Goal: Transaction & Acquisition: Purchase product/service

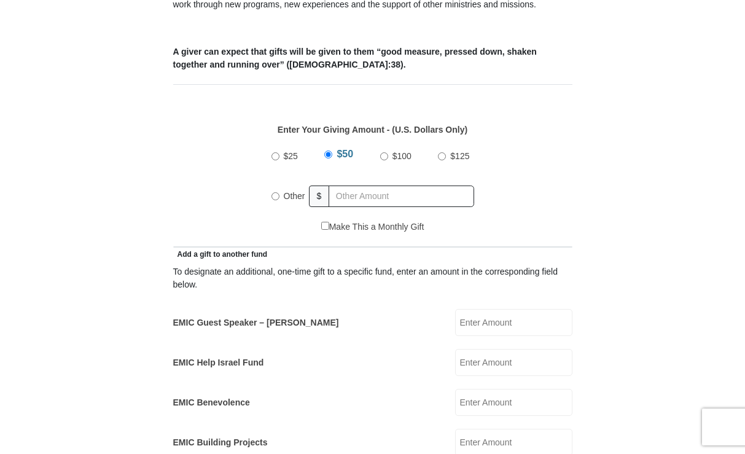
scroll to position [491, 0]
click at [273, 192] on input "Other" at bounding box center [276, 196] width 8 height 8
radio input "true"
type input "0"
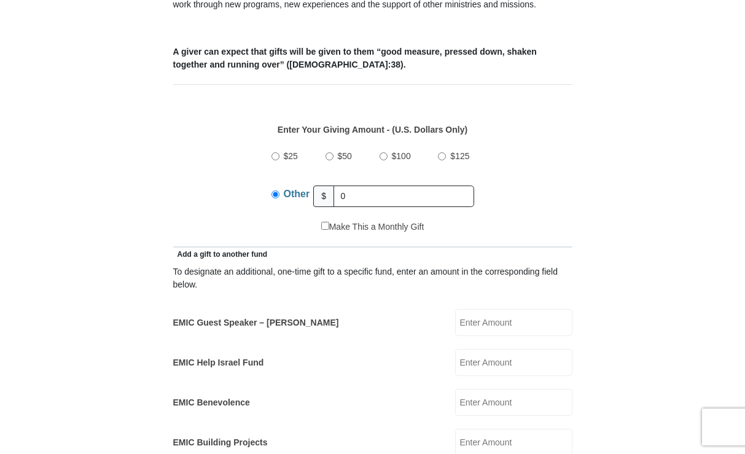
click at [484, 309] on input "EMIC Guest Speaker – Mike Evans" at bounding box center [513, 322] width 117 height 27
click at [531, 310] on input "50" at bounding box center [513, 322] width 117 height 27
type input "5"
click at [496, 309] on input "EMIC Guest Speaker – Mike Evans" at bounding box center [513, 322] width 117 height 27
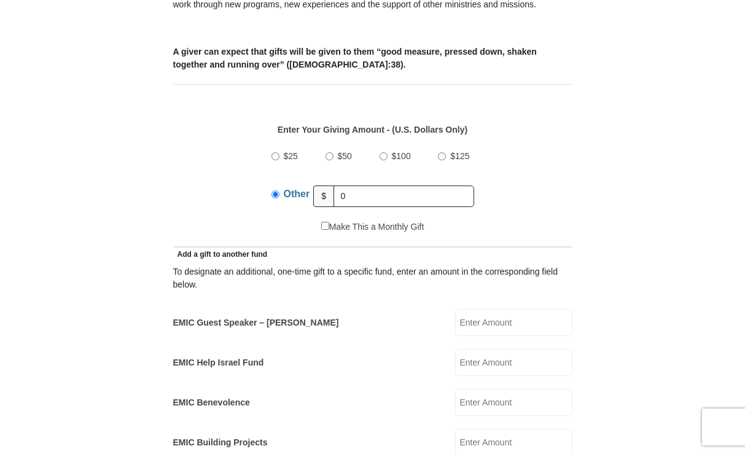
type input "50"
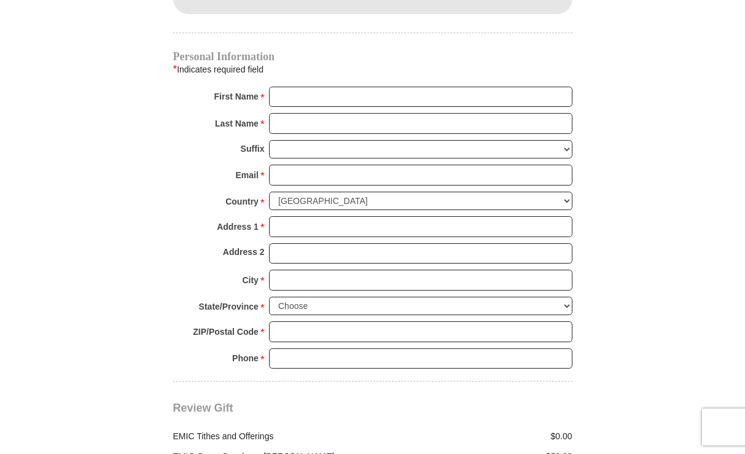
scroll to position [921, 0]
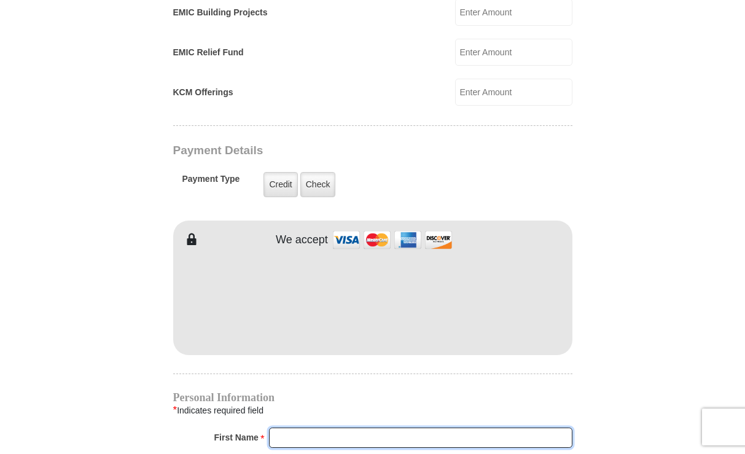
type input "Steve"
type input "Coates"
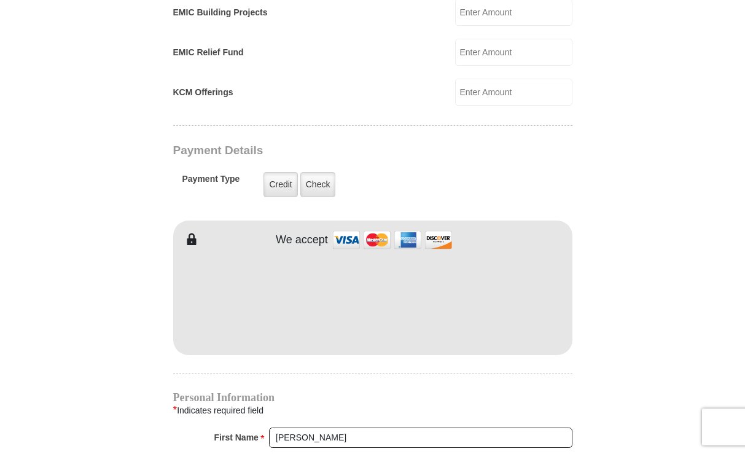
click at [660, 286] on form "Eagle Mountain International Church Online Giving Because of gifts like yours, …" at bounding box center [373, 56] width 700 height 1857
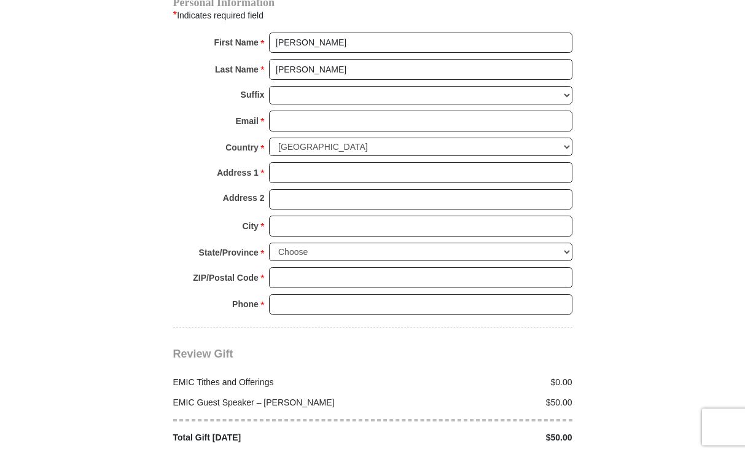
scroll to position [1351, 0]
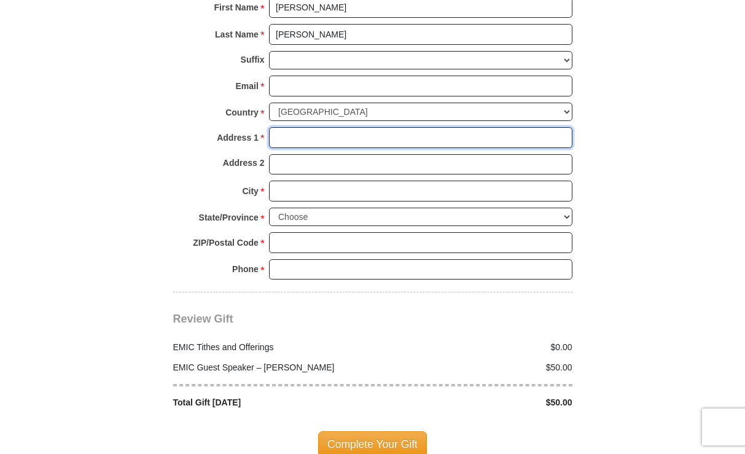
click at [279, 127] on input "Address 1 *" at bounding box center [420, 137] width 303 height 21
type input "1 North Florida Avenue"
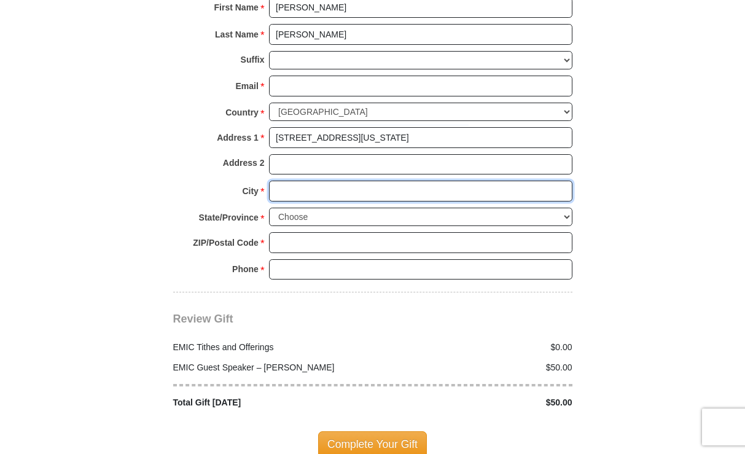
type input "Greenville"
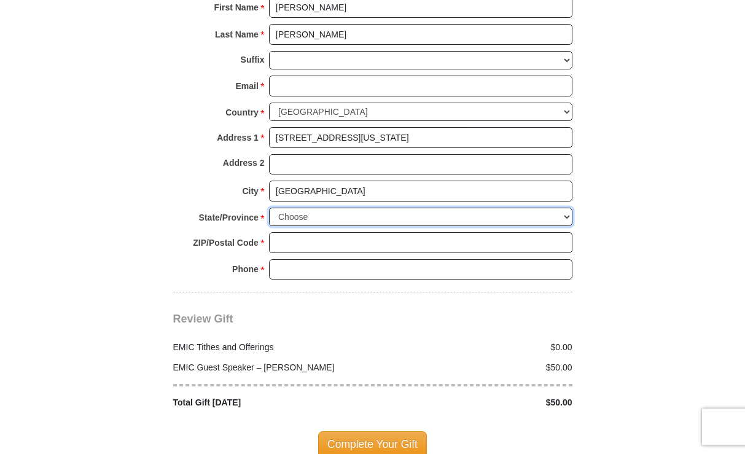
select select "SC"
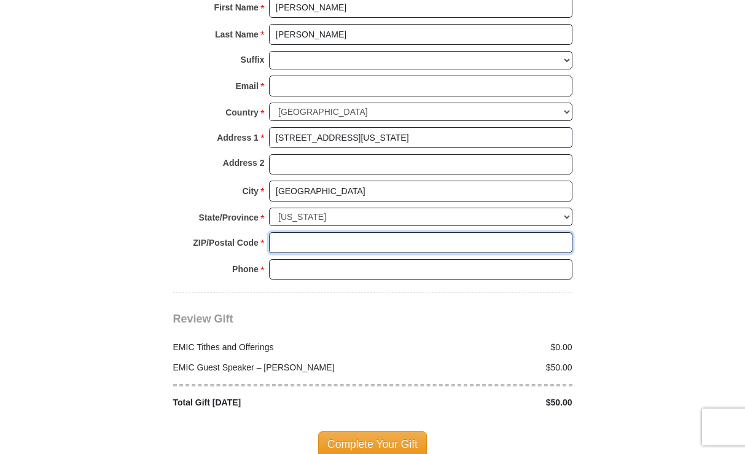
type input "29611"
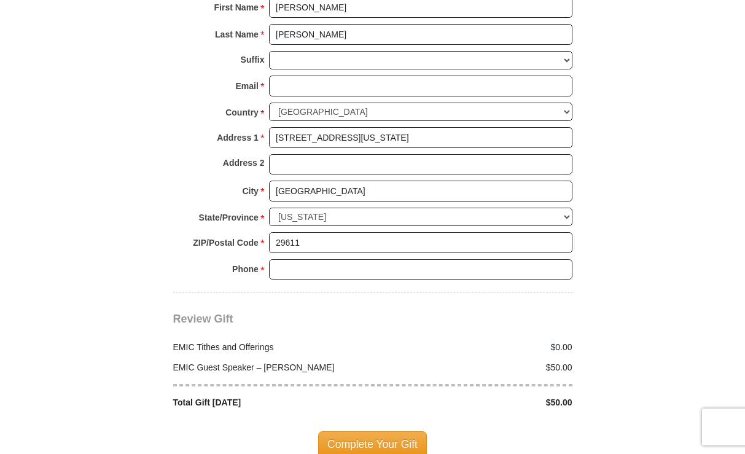
click at [321, 259] on input "Phone * *" at bounding box center [420, 269] width 303 height 21
type input "(267) 367-3334"
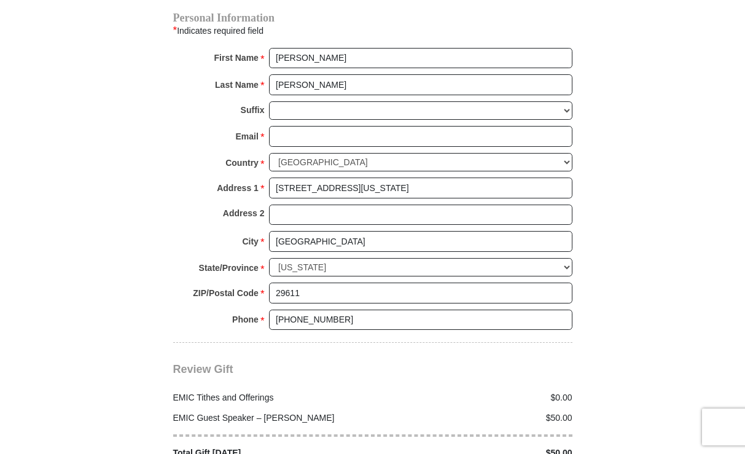
scroll to position [1413, 0]
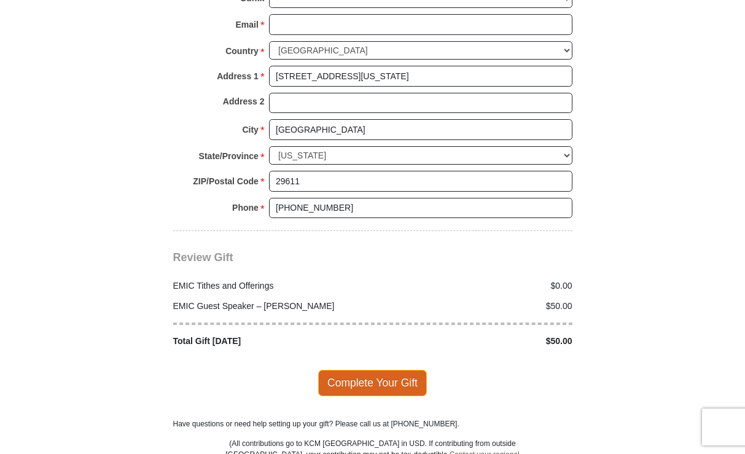
click at [352, 372] on span "Complete Your Gift" at bounding box center [372, 383] width 109 height 26
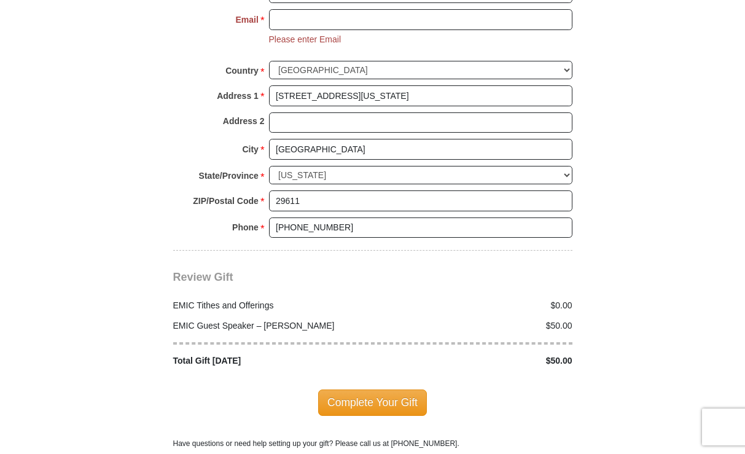
scroll to position [1464, 0]
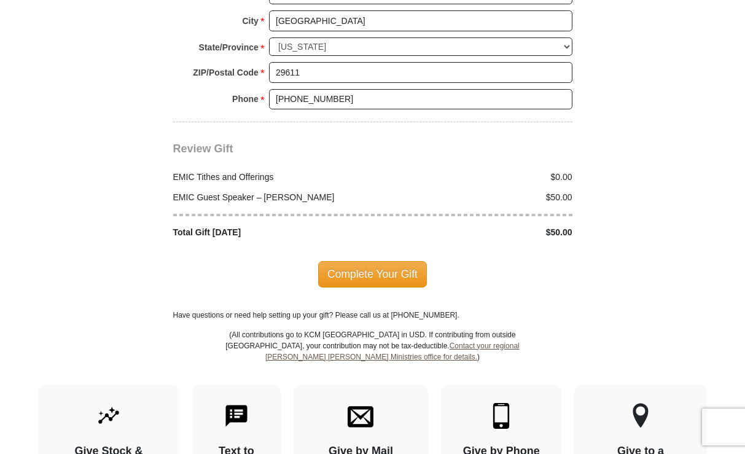
scroll to position [1525, 0]
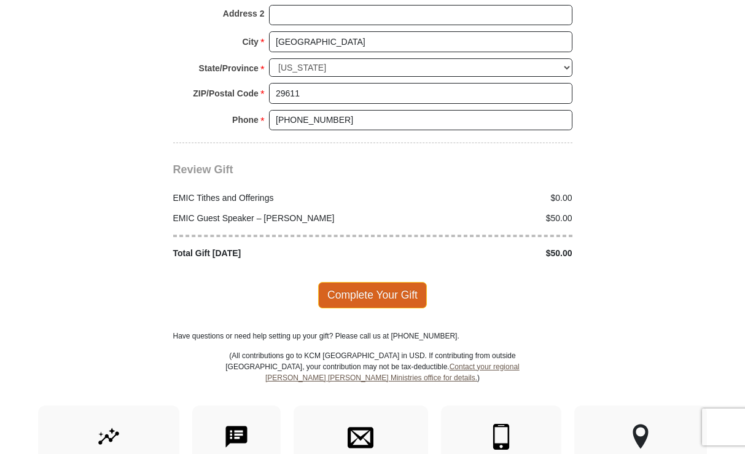
click at [382, 282] on span "Complete Your Gift" at bounding box center [372, 295] width 109 height 26
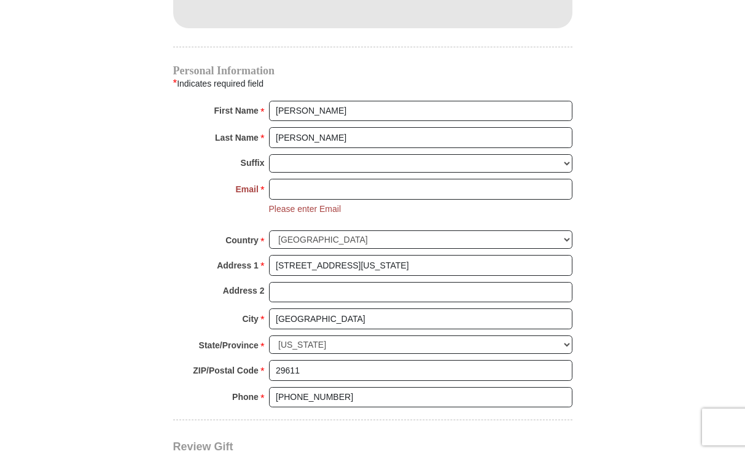
scroll to position [1218, 0]
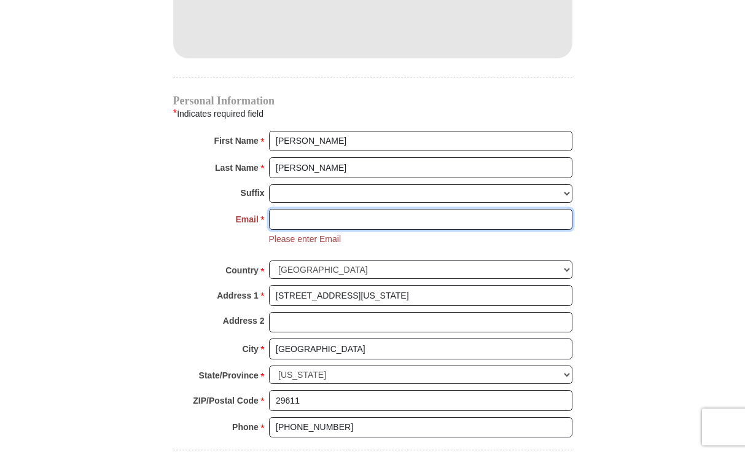
click at [294, 209] on input "Email *" at bounding box center [420, 219] width 303 height 21
type input "stevesrcoates@aol.com"
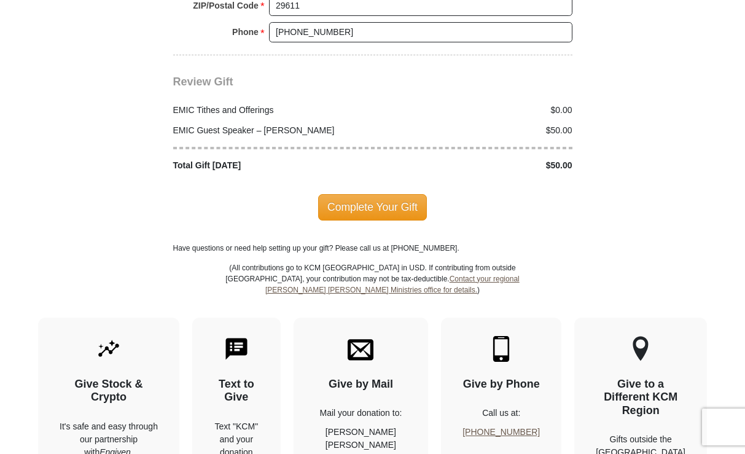
scroll to position [1648, 0]
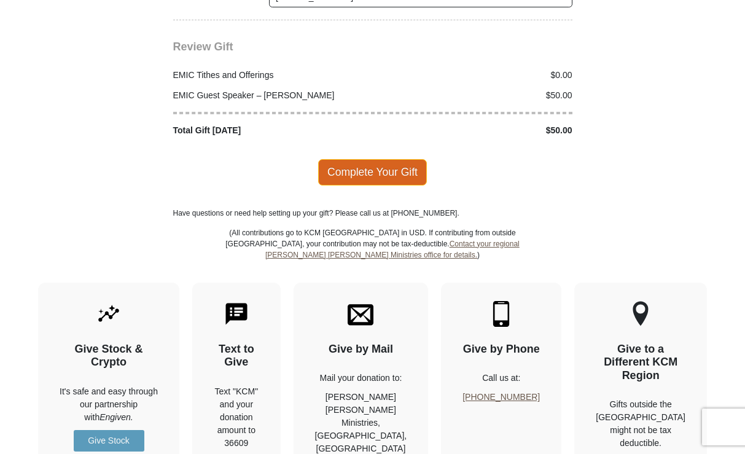
click at [364, 159] on span "Complete Your Gift" at bounding box center [372, 172] width 109 height 26
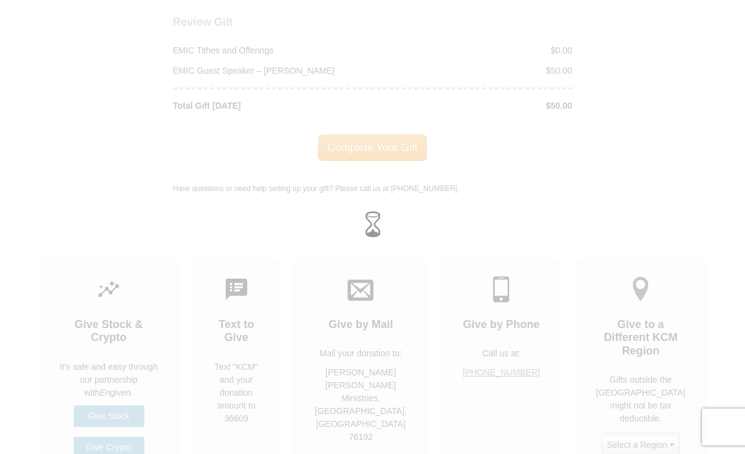
scroll to position [1624, 0]
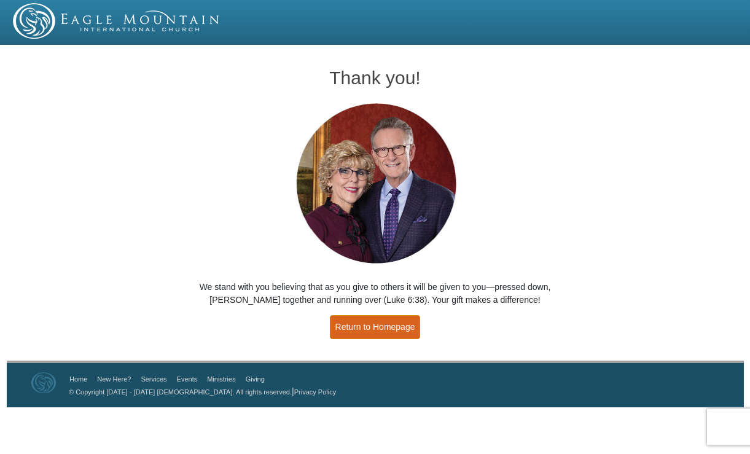
click at [381, 327] on link "Return to Homepage" at bounding box center [375, 327] width 91 height 24
